Goal: Transaction & Acquisition: Register for event/course

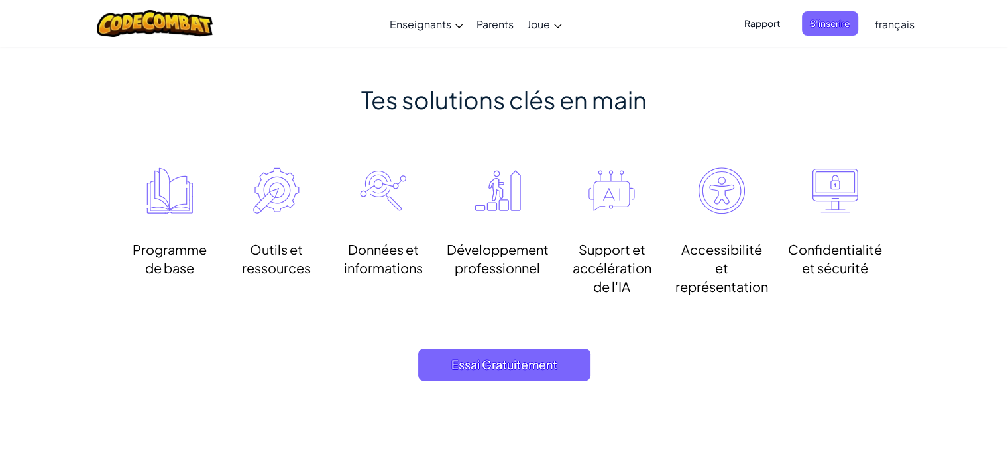
scroll to position [928, 0]
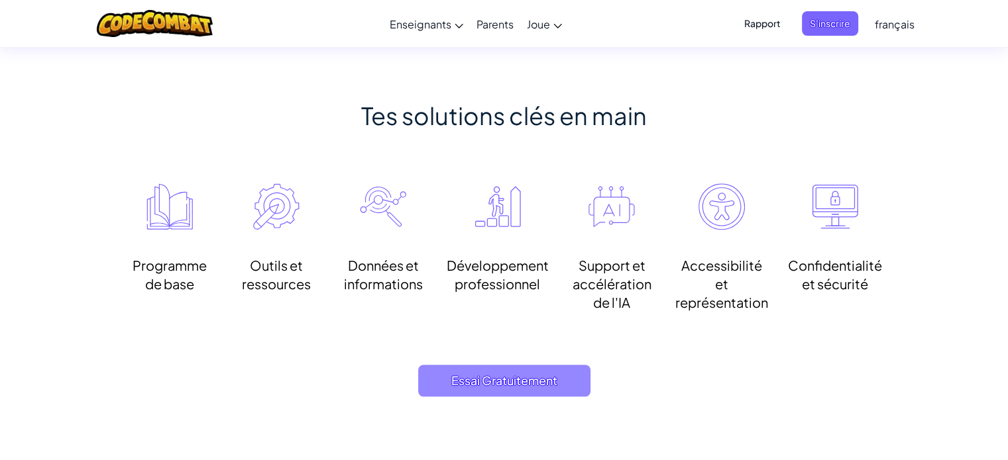
click at [531, 392] on span "Essai Gratuitement" at bounding box center [504, 381] width 172 height 32
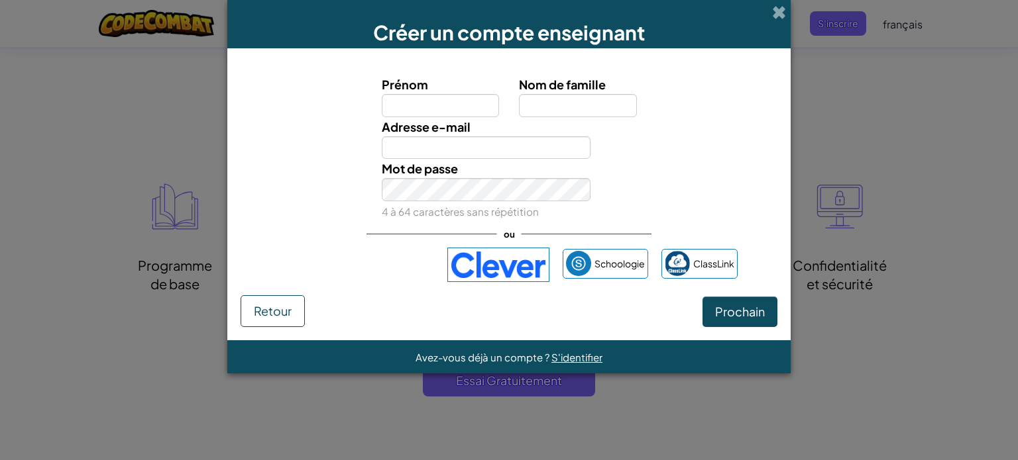
click at [761, 285] on div "Prénom Nom de famille Adresse e-mail Mot de passe 4 à 64 caractères sans répéti…" at bounding box center [509, 179] width 537 height 234
click at [782, 13] on span at bounding box center [779, 12] width 14 height 14
